Goal: Task Accomplishment & Management: Complete application form

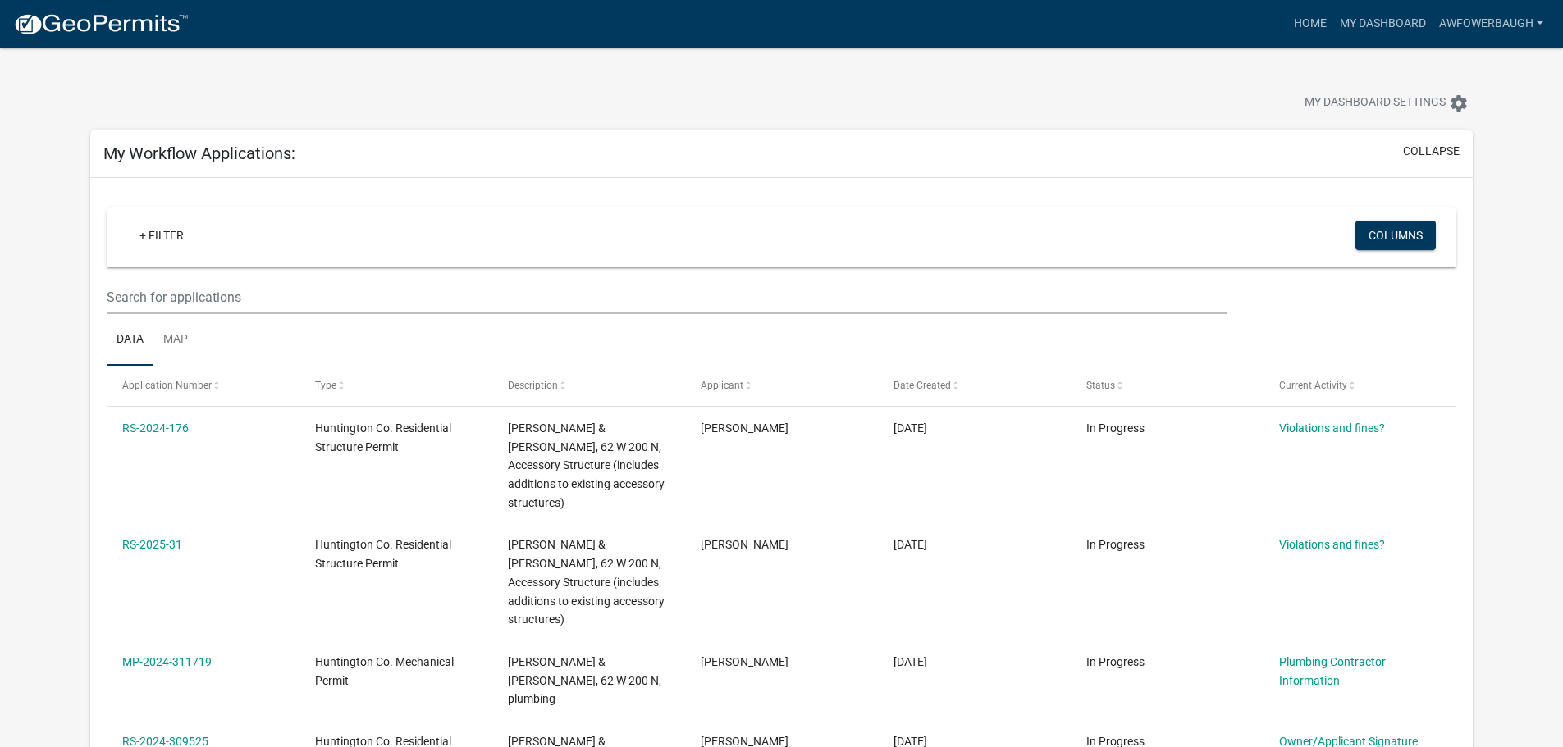
scroll to position [799, 0]
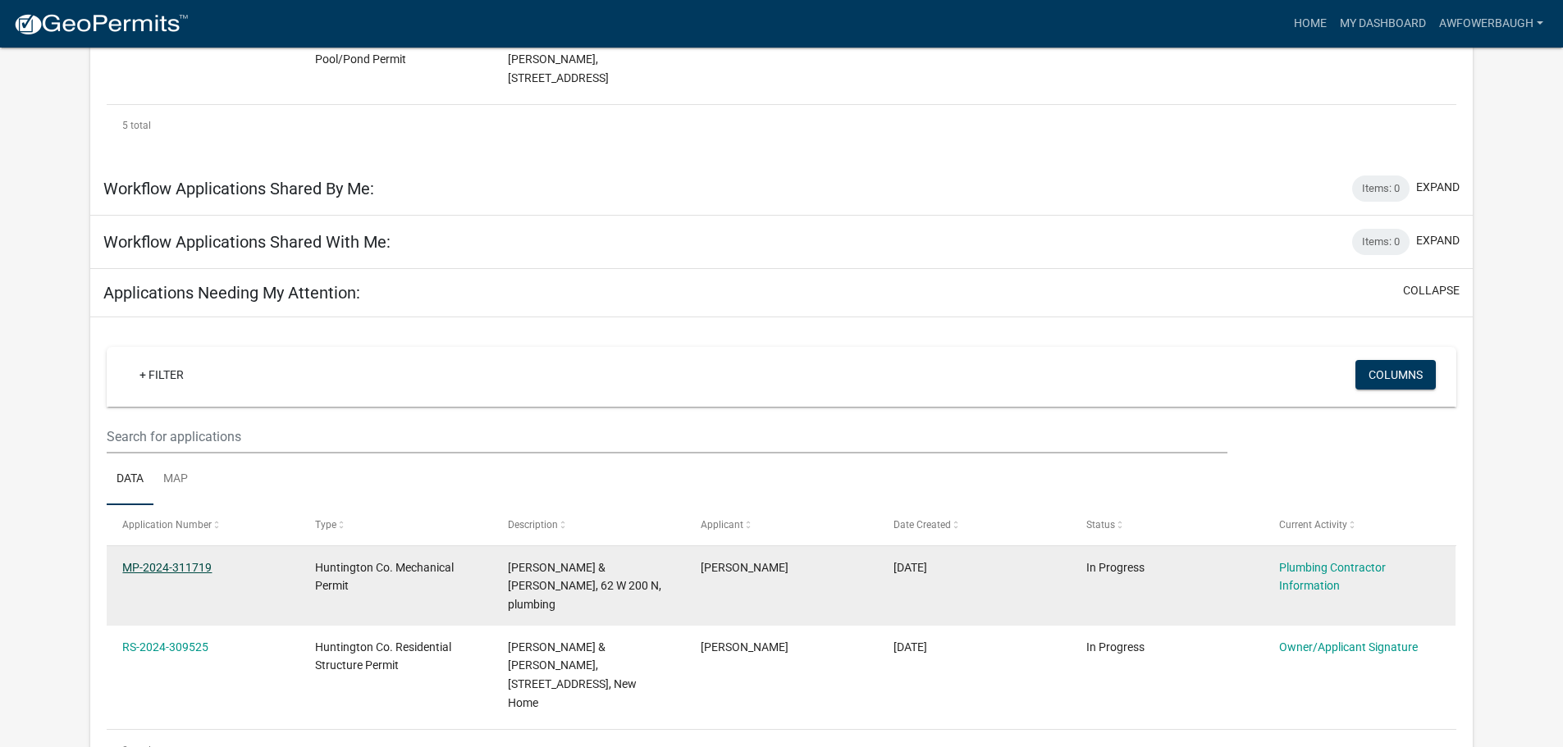
click at [166, 561] on link "MP-2024-311719" at bounding box center [166, 567] width 89 height 13
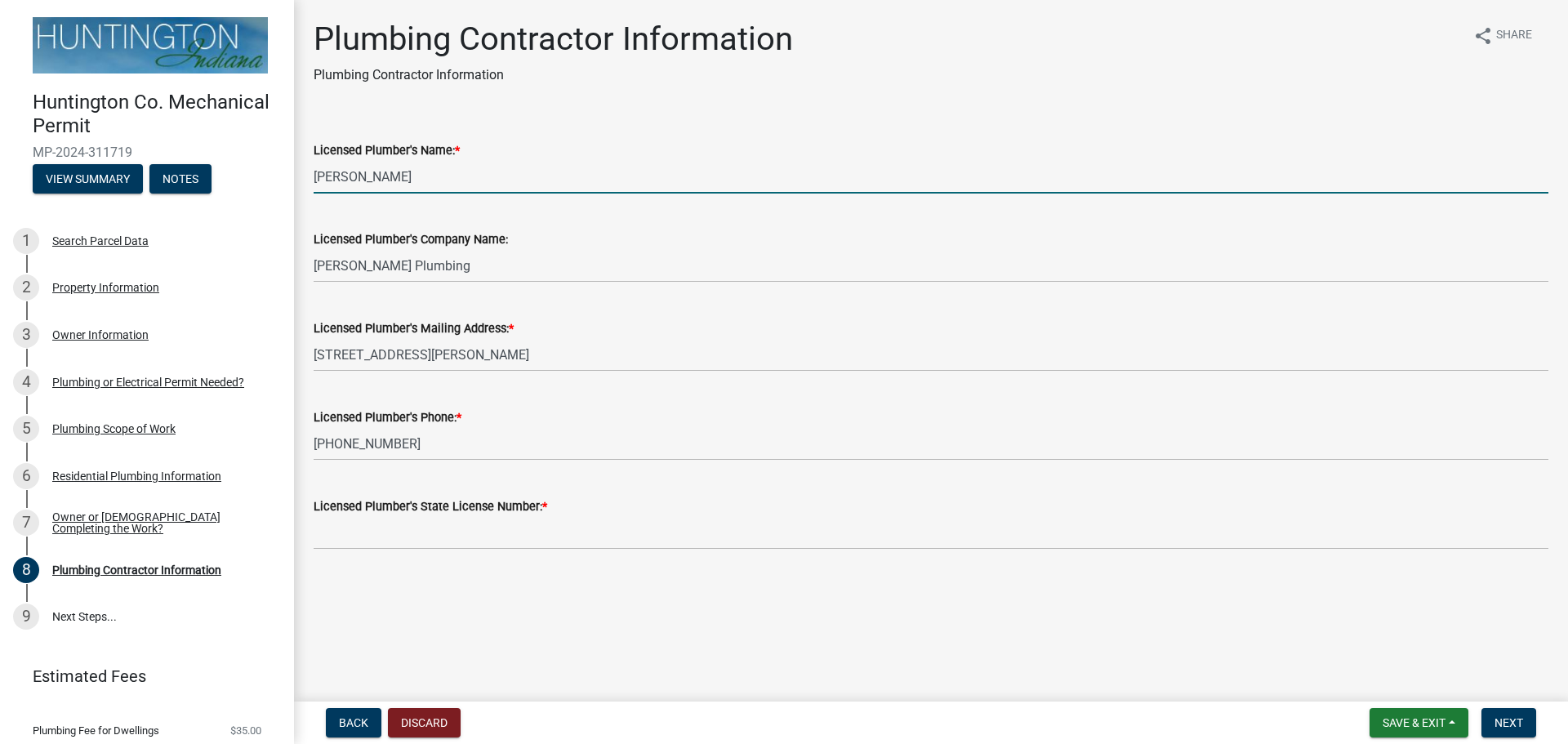
click at [432, 178] on input "[PERSON_NAME]" at bounding box center [931, 177] width 1235 height 34
type input "R"
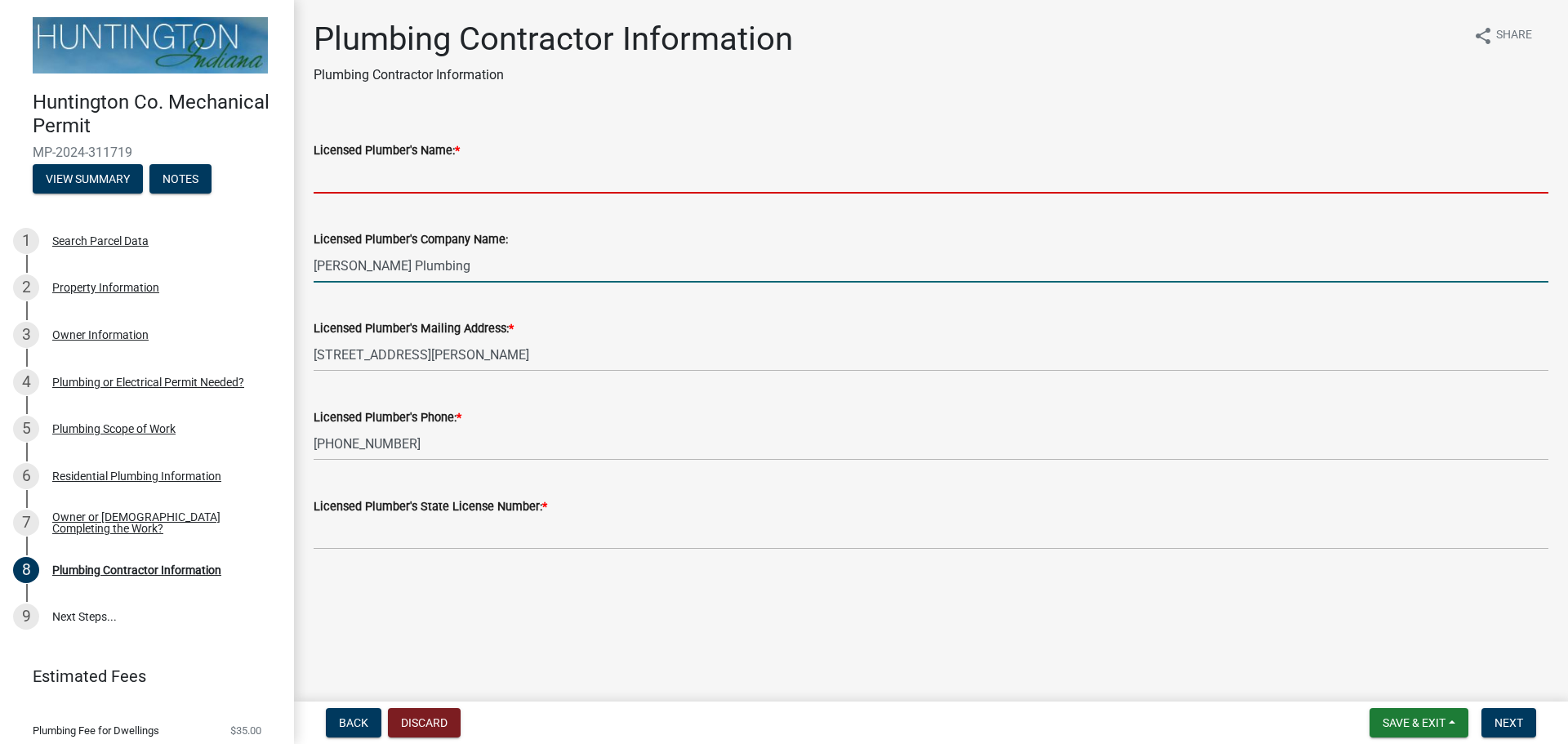
click at [480, 269] on input "[PERSON_NAME] Plumbing" at bounding box center [931, 266] width 1235 height 34
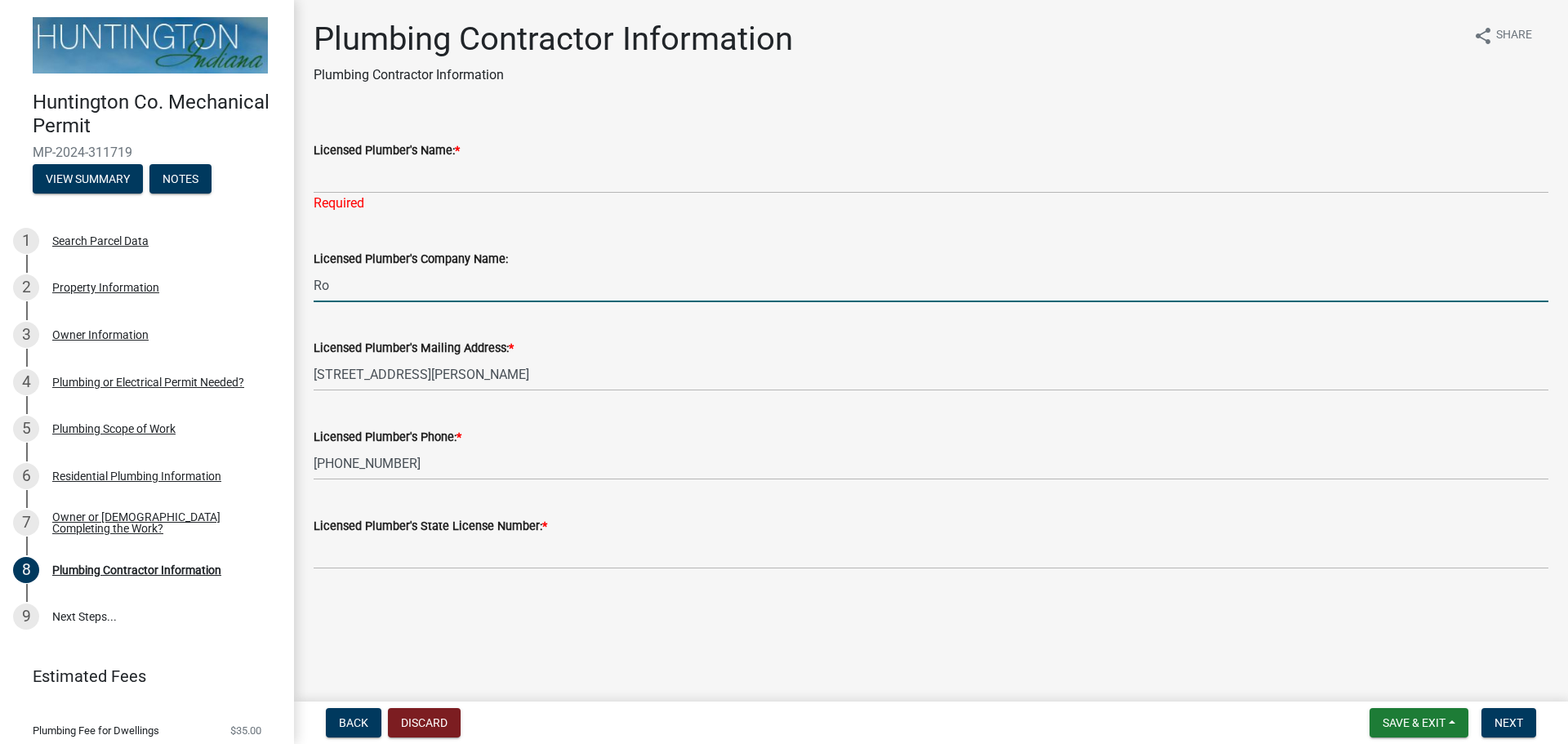
type input "R"
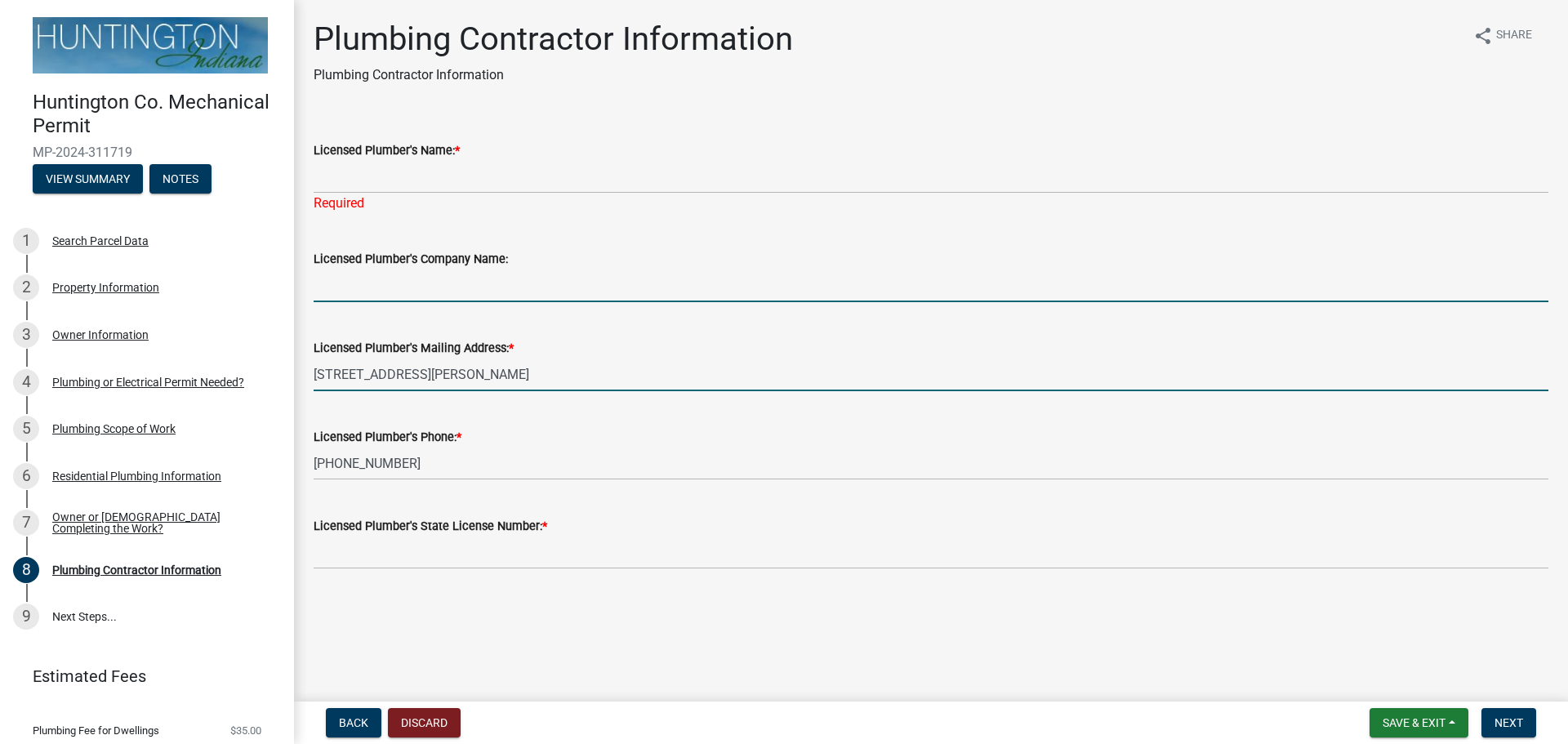
click at [574, 375] on input "[STREET_ADDRESS][PERSON_NAME]" at bounding box center [931, 374] width 1235 height 34
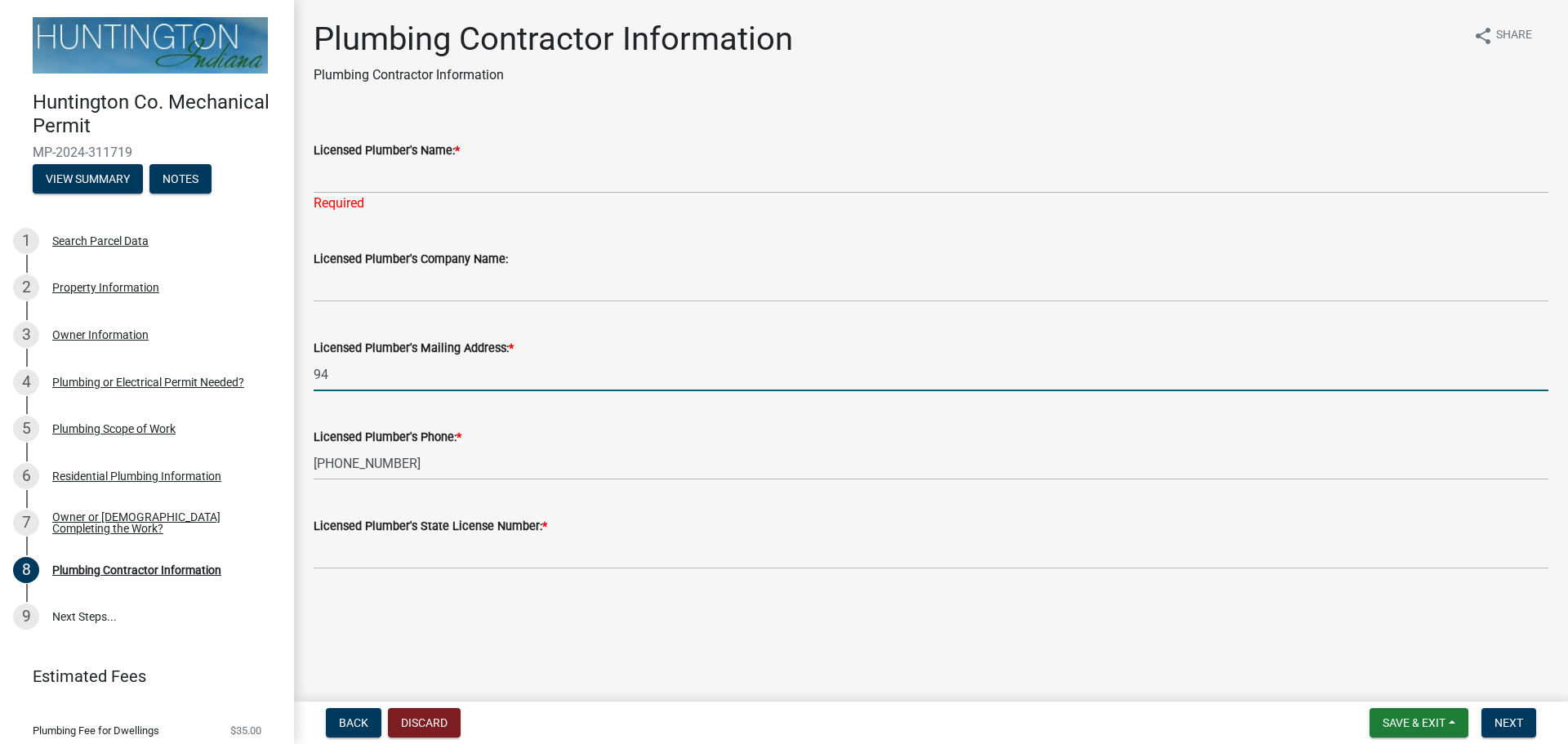
type input "9"
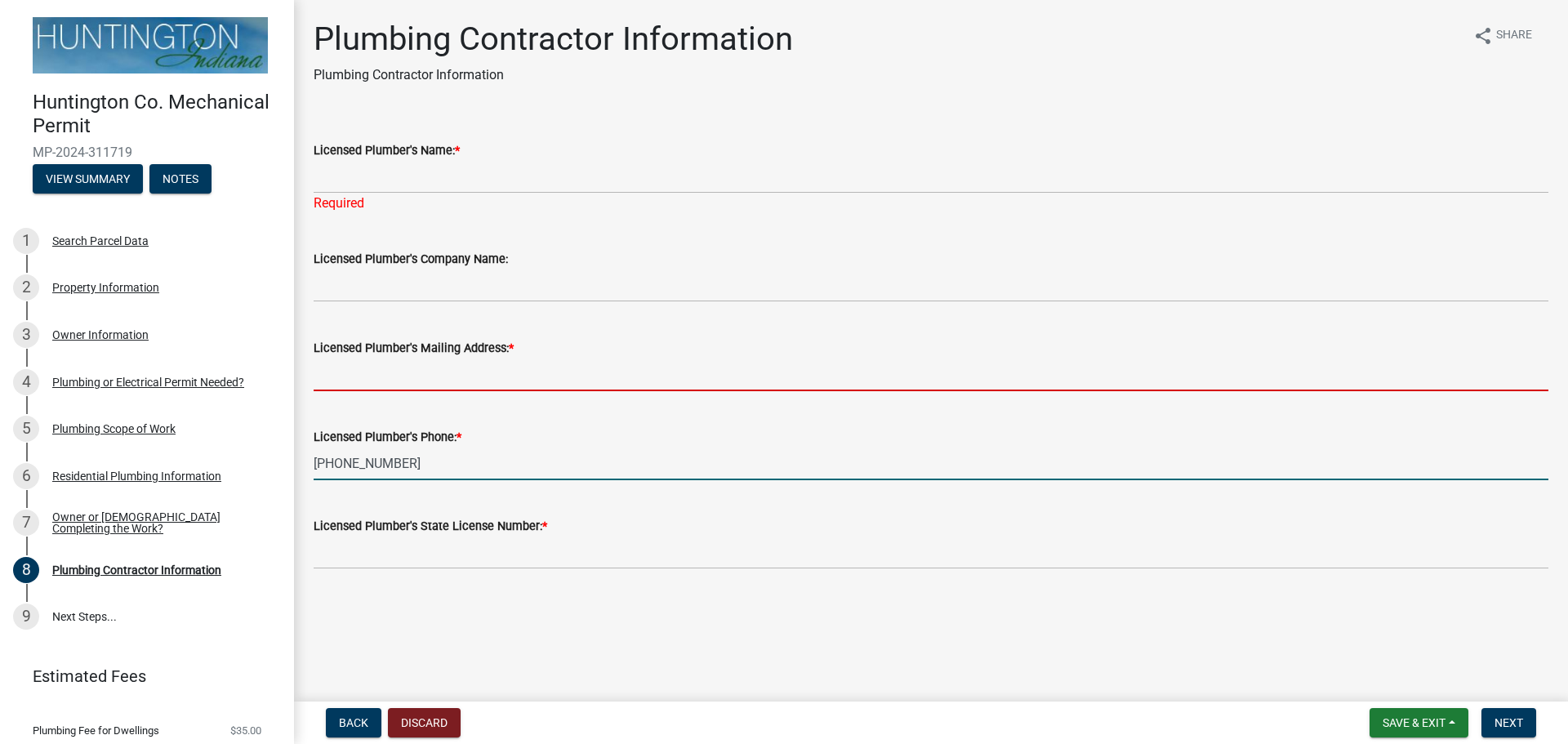
click at [463, 469] on input "[PHONE_NUMBER]" at bounding box center [931, 464] width 1235 height 34
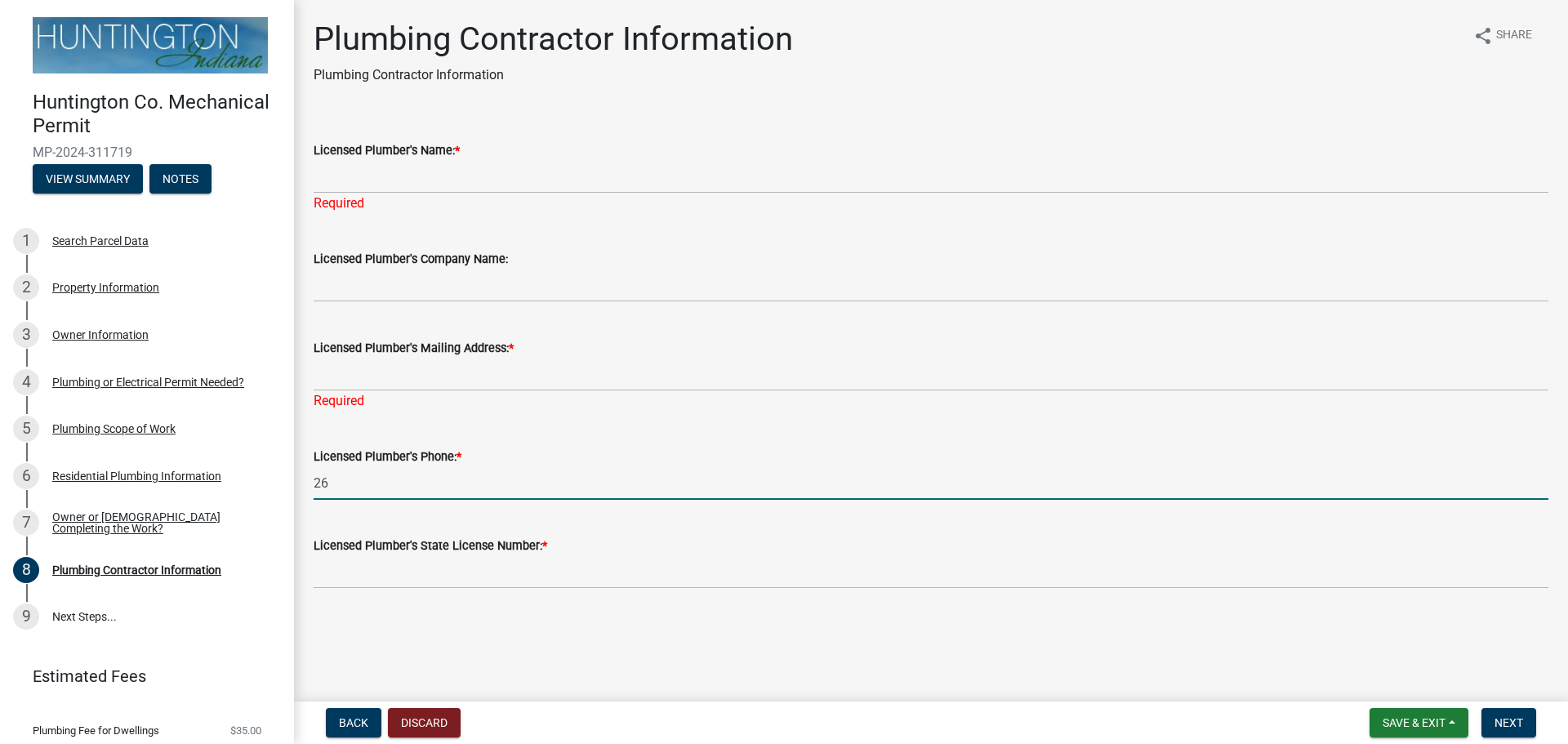
type input "2"
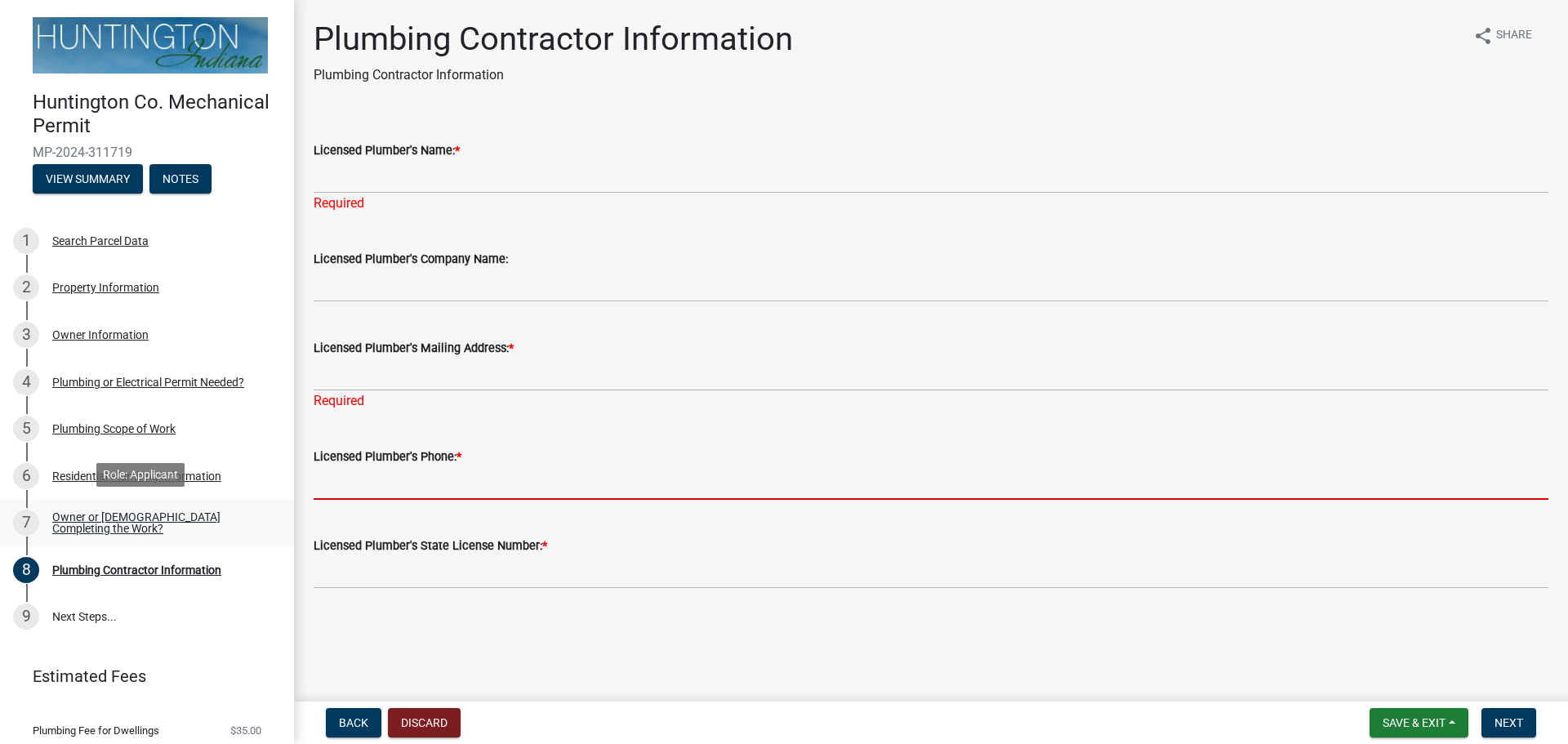
click at [64, 512] on div "Owner or [DEMOGRAPHIC_DATA] Completing the Work?" at bounding box center [160, 523] width 216 height 23
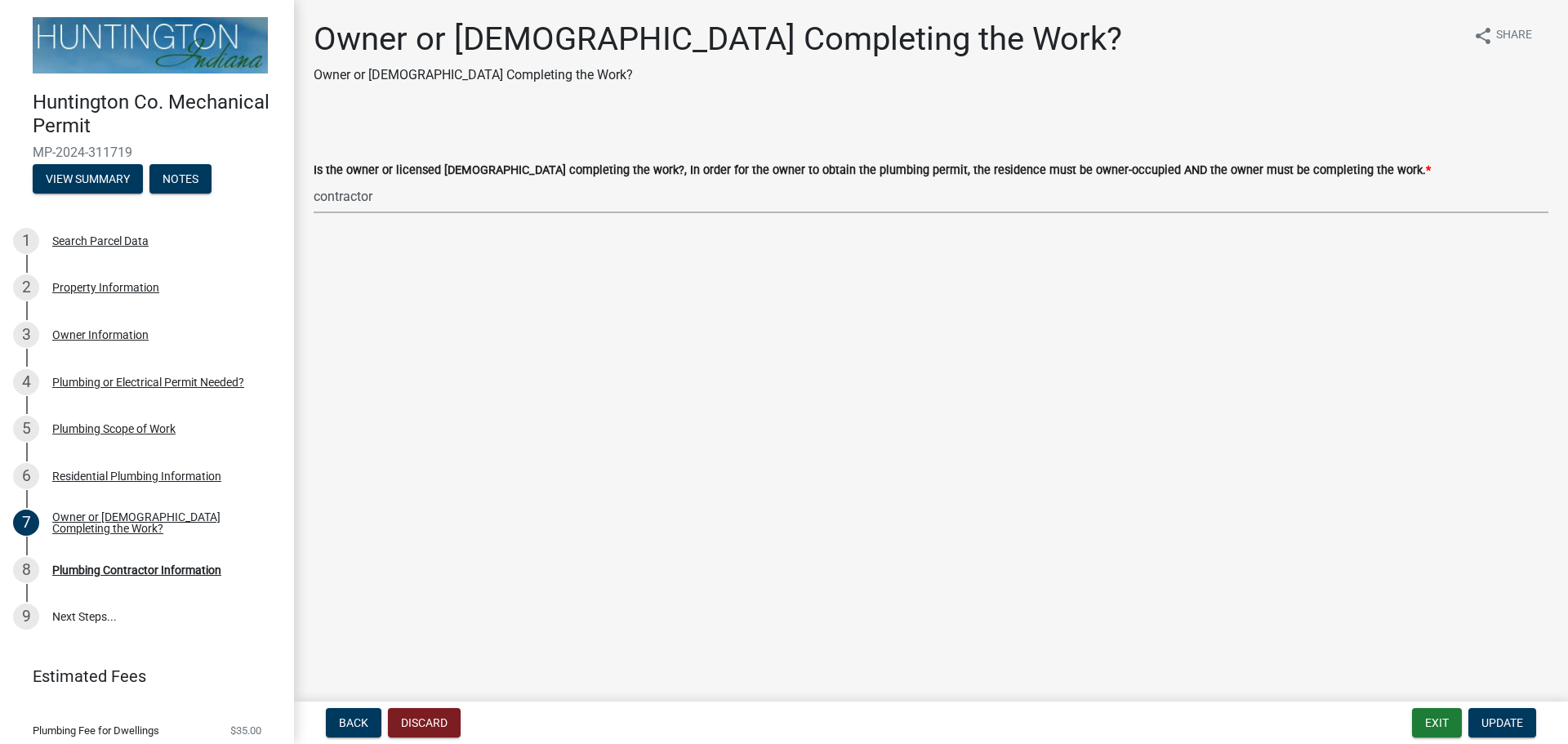
click at [460, 187] on select "Select Item... owner contractor" at bounding box center [931, 197] width 1235 height 34
click at [314, 180] on select "Select Item... owner contractor" at bounding box center [931, 197] width 1235 height 34
select select "5f73df2a-de68-48dd-b8ca-74436cda6a3d"
